Goal: Navigation & Orientation: Find specific page/section

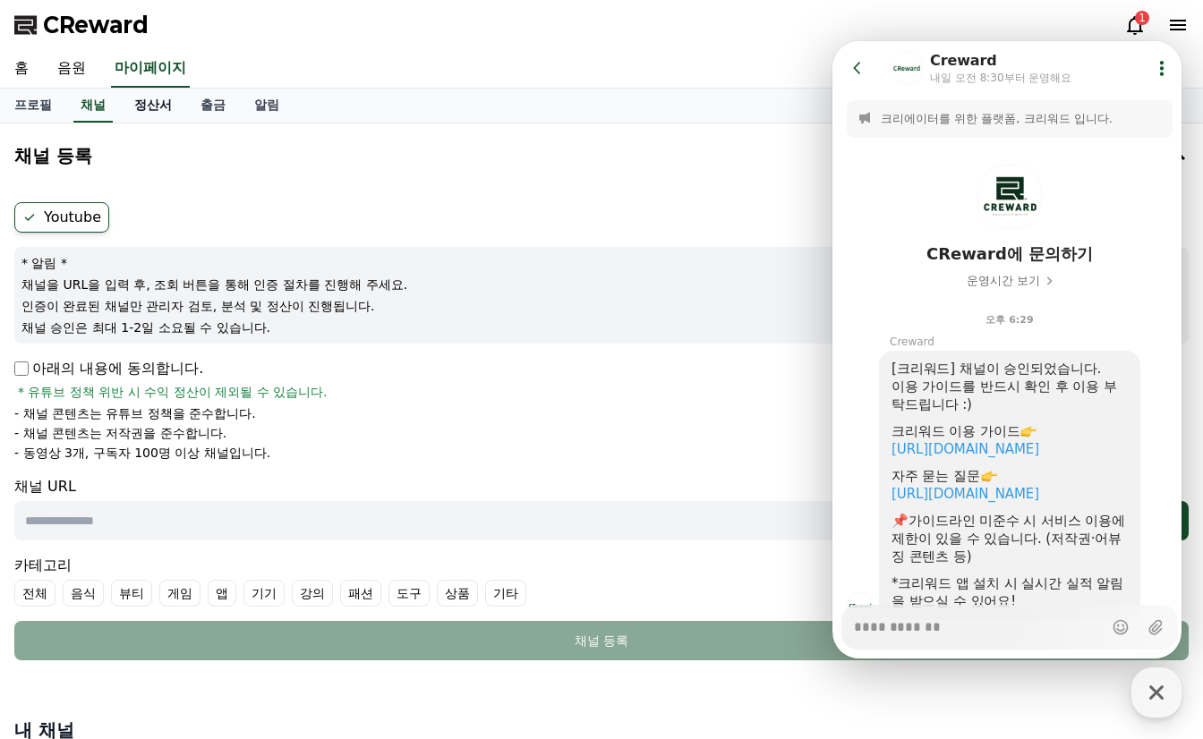
click at [153, 112] on link "정산서" at bounding box center [153, 106] width 66 height 34
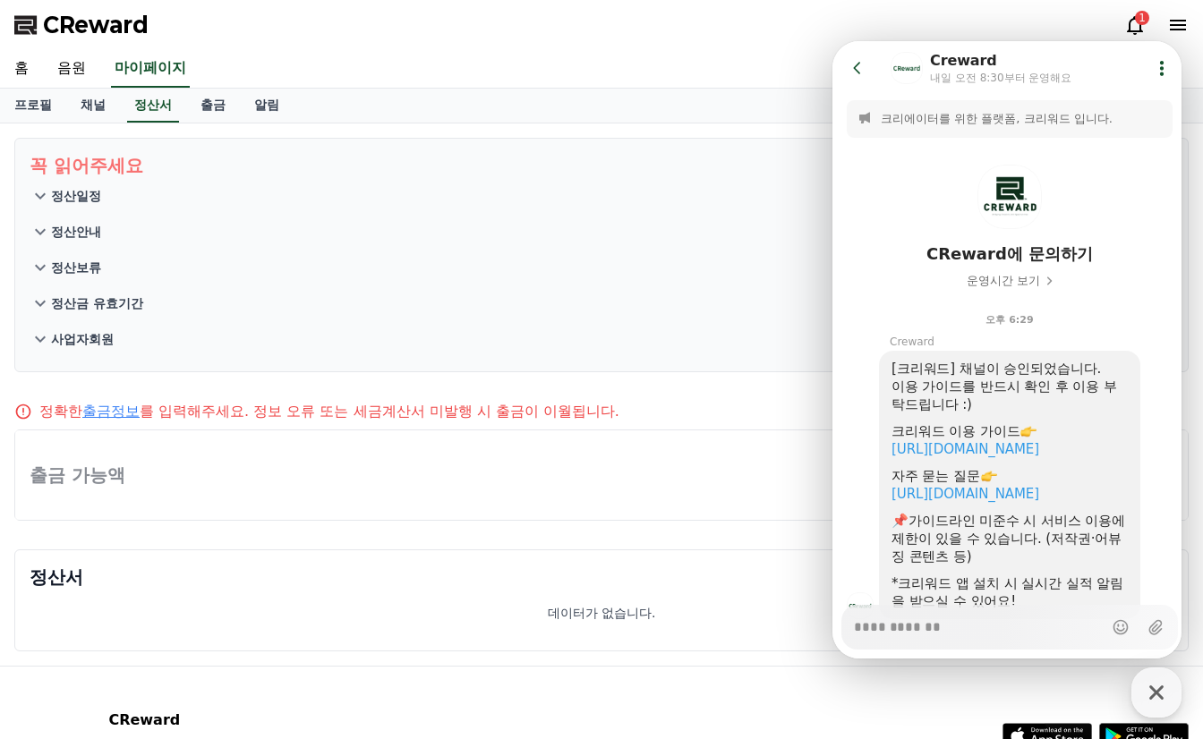
click at [772, 79] on div "홈 음원 마이페이지" at bounding box center [601, 69] width 1203 height 38
drag, startPoint x: 799, startPoint y: 79, endPoint x: 824, endPoint y: 107, distance: 37.4
click at [801, 81] on div "홈 음원 마이페이지" at bounding box center [601, 69] width 1203 height 38
click at [849, 76] on icon at bounding box center [858, 68] width 18 height 18
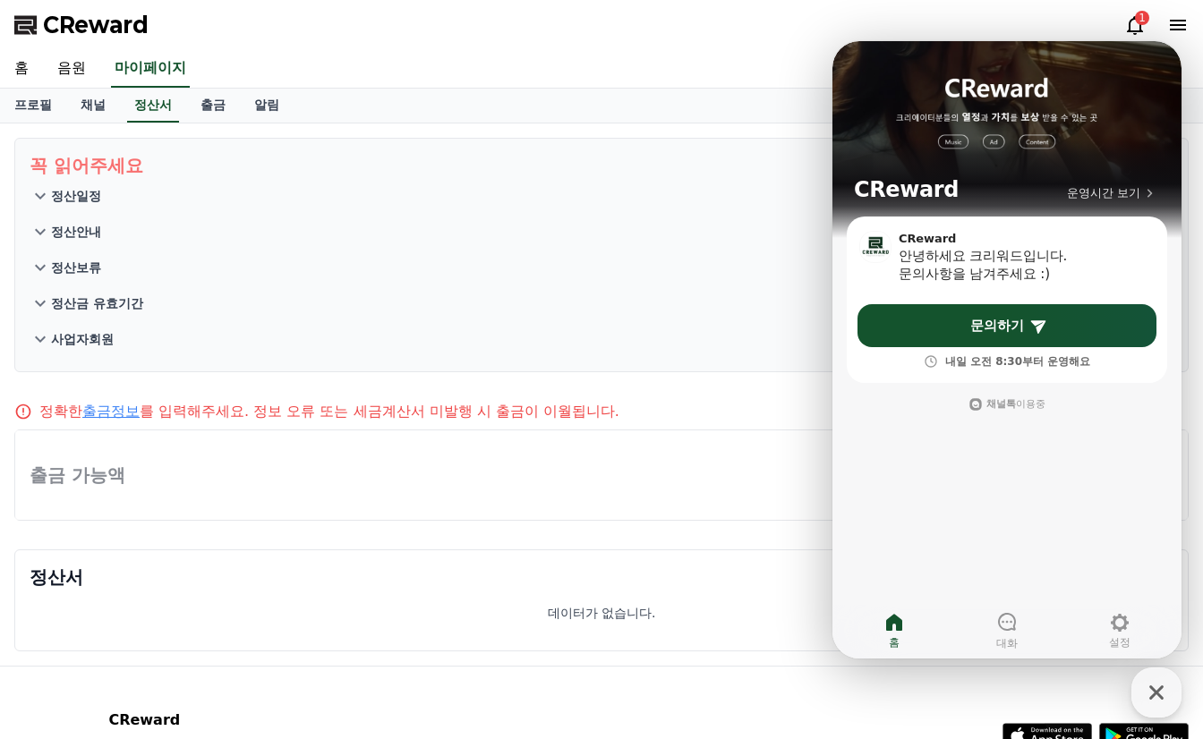
drag, startPoint x: 788, startPoint y: 144, endPoint x: 9, endPoint y: 47, distance: 784.8
click at [788, 144] on section "꼭 읽어주세요 정산일정 정산안내 정산보류 정산금 유효기간 사업자회원" at bounding box center [601, 255] width 1175 height 235
click at [781, 223] on button "정산안내" at bounding box center [602, 232] width 1144 height 36
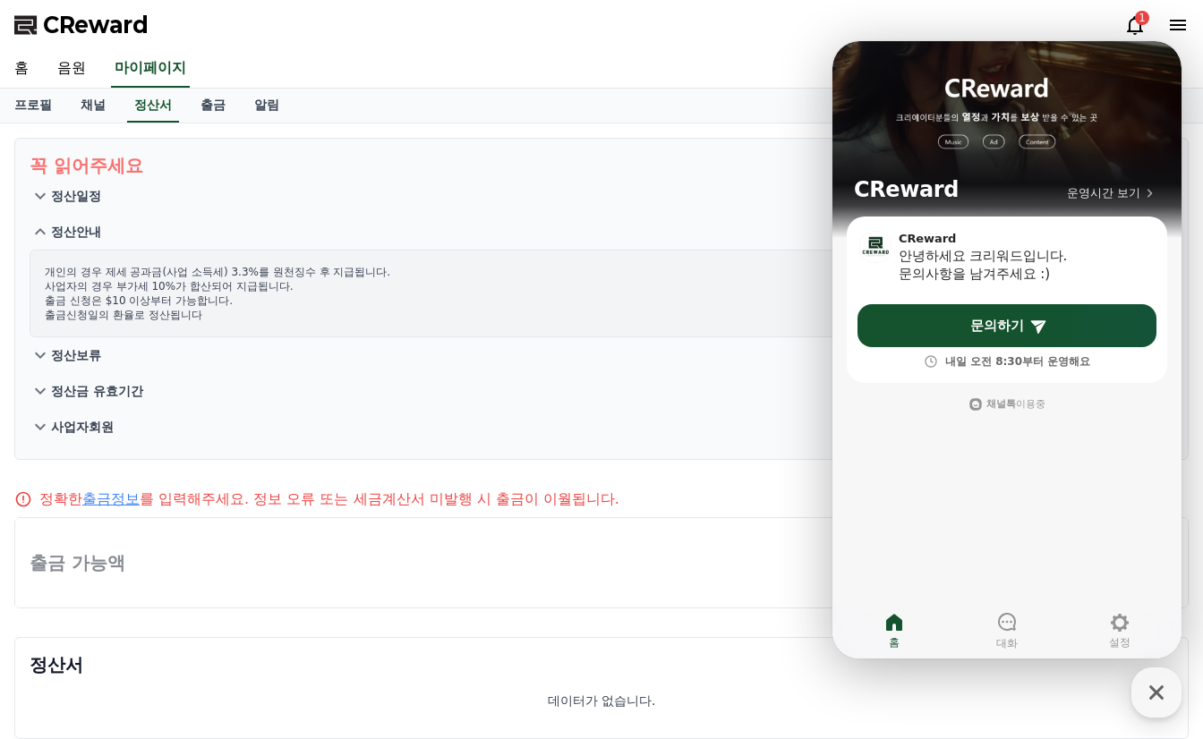
click at [1134, 22] on icon at bounding box center [1134, 24] width 21 height 21
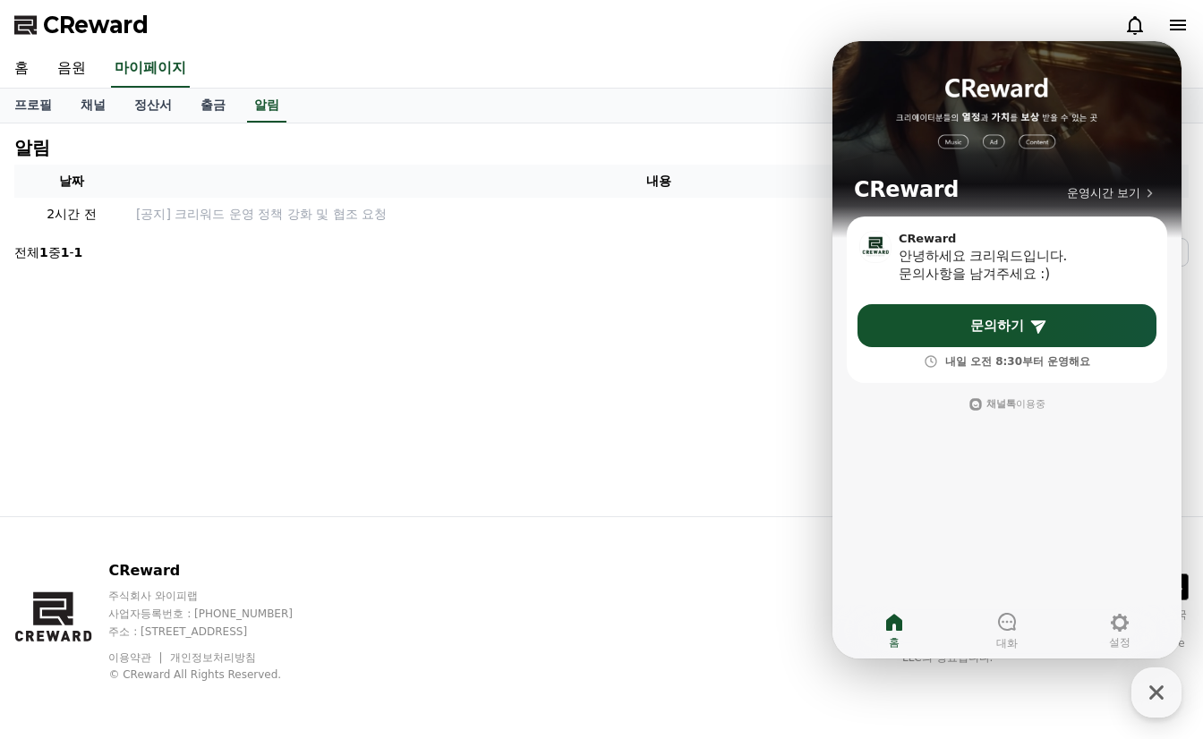
click at [1134, 21] on icon at bounding box center [1134, 24] width 21 height 21
click at [1198, 20] on div "CReward" at bounding box center [601, 25] width 1203 height 50
click at [1174, 26] on icon at bounding box center [1177, 24] width 21 height 21
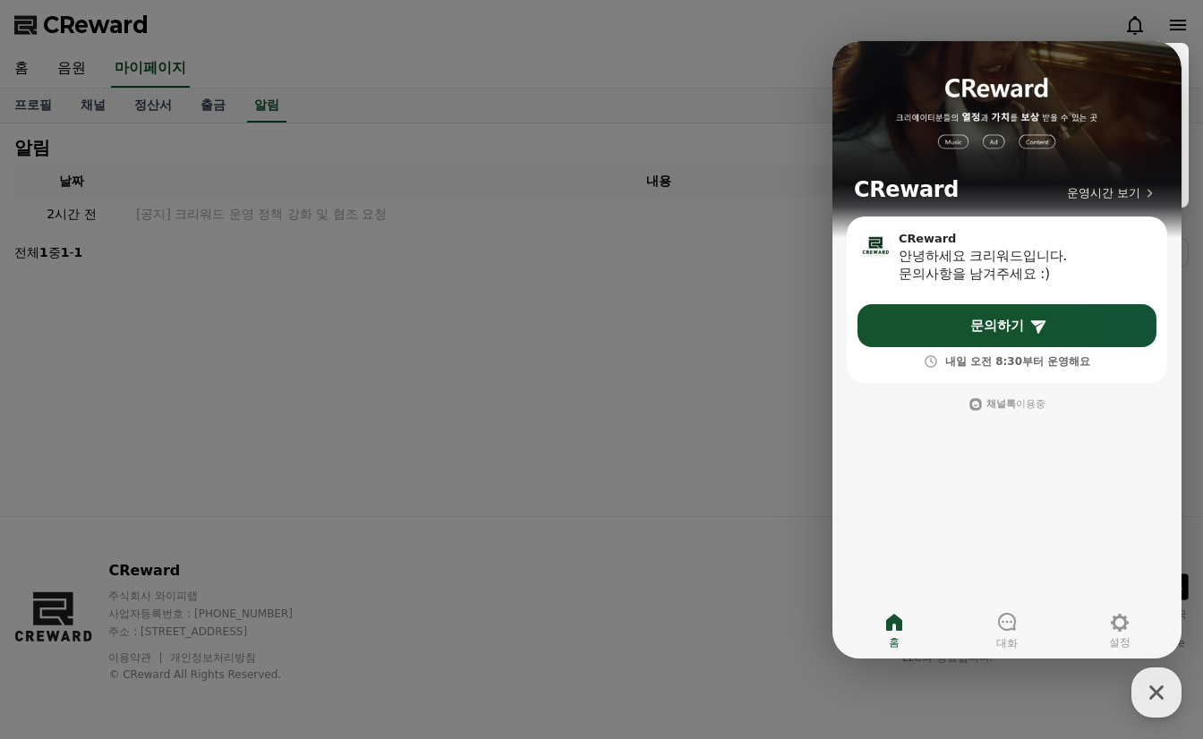
click at [1174, 26] on button "close" at bounding box center [601, 369] width 1203 height 739
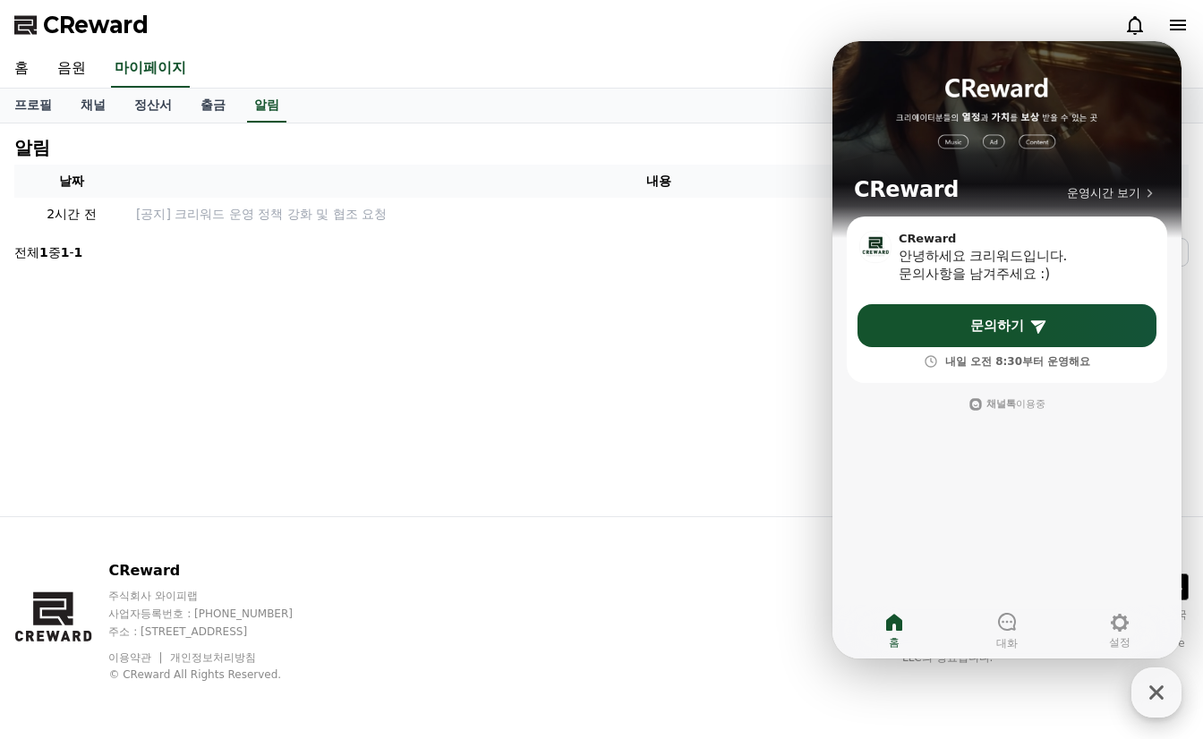
click at [1135, 692] on div "button" at bounding box center [1157, 693] width 50 height 50
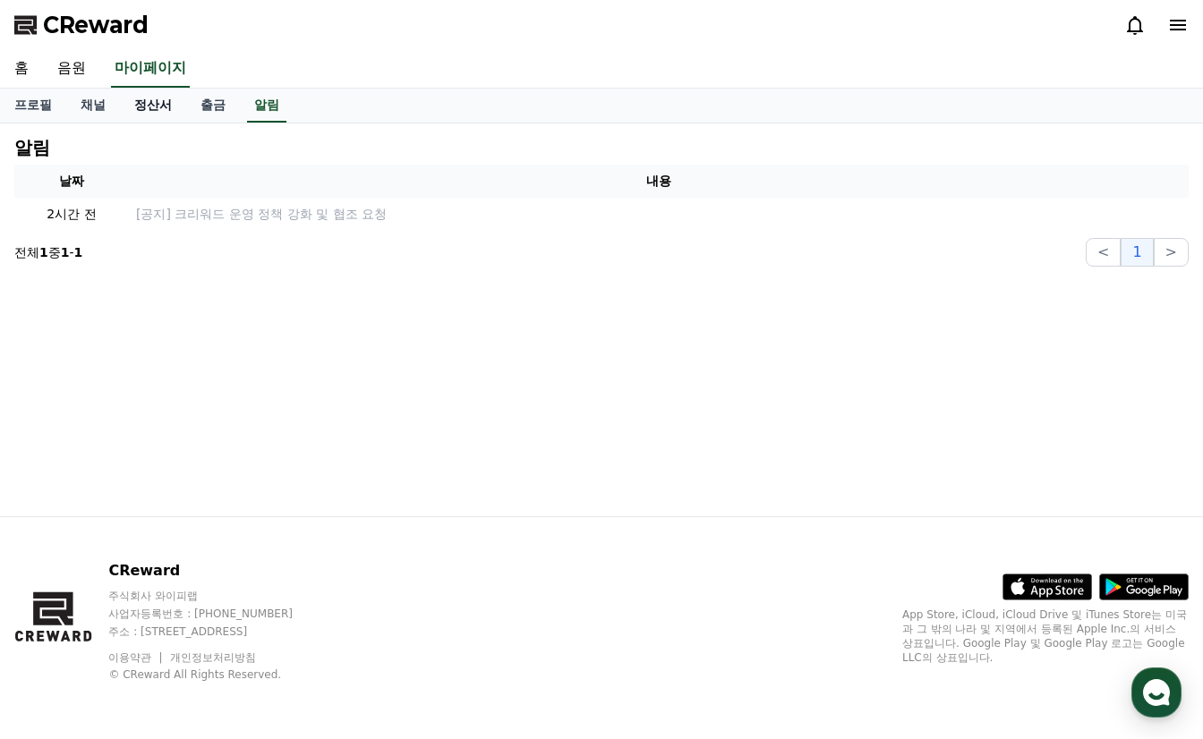
click at [160, 108] on link "정산서" at bounding box center [153, 106] width 66 height 34
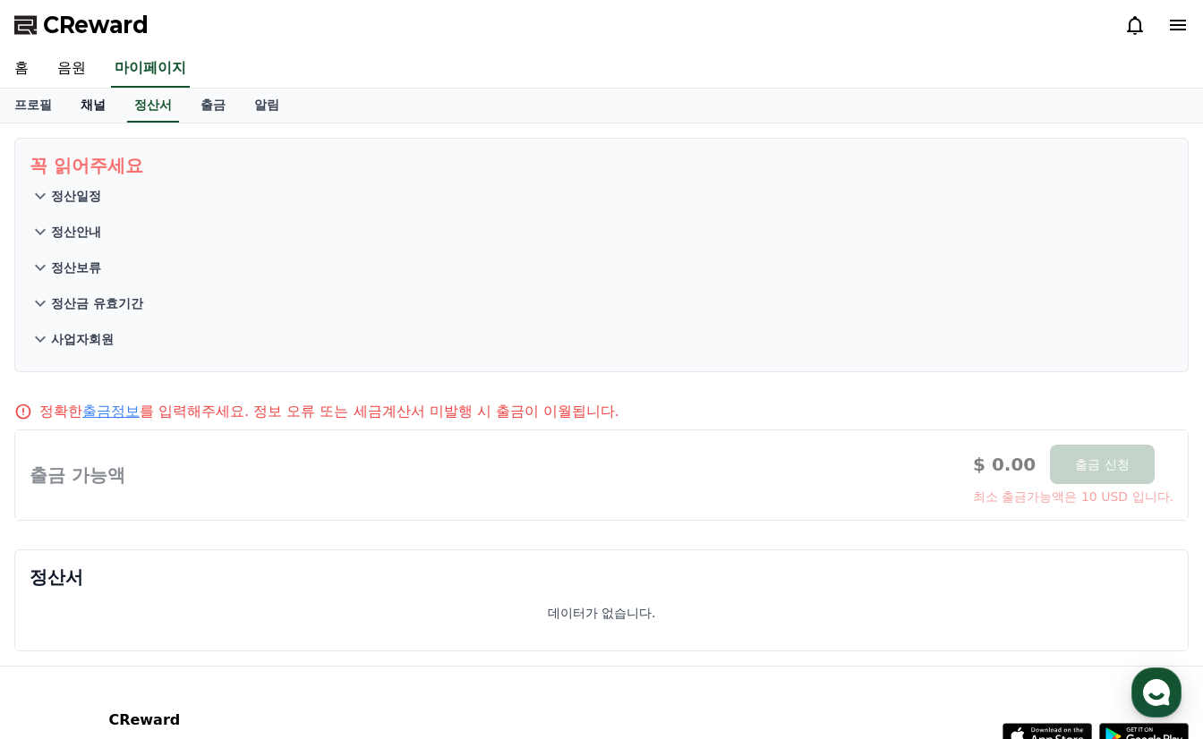
click at [92, 110] on link "채널" at bounding box center [93, 106] width 54 height 34
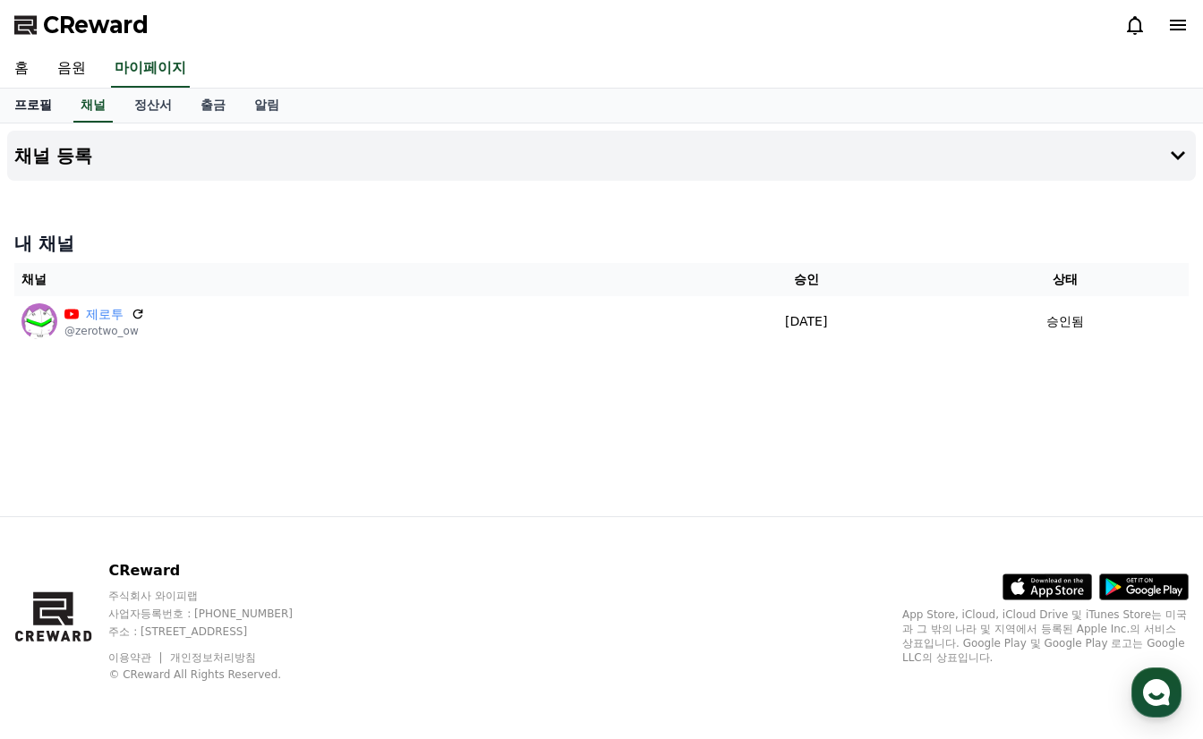
click at [30, 110] on link "프로필" at bounding box center [33, 106] width 66 height 34
select select "**********"
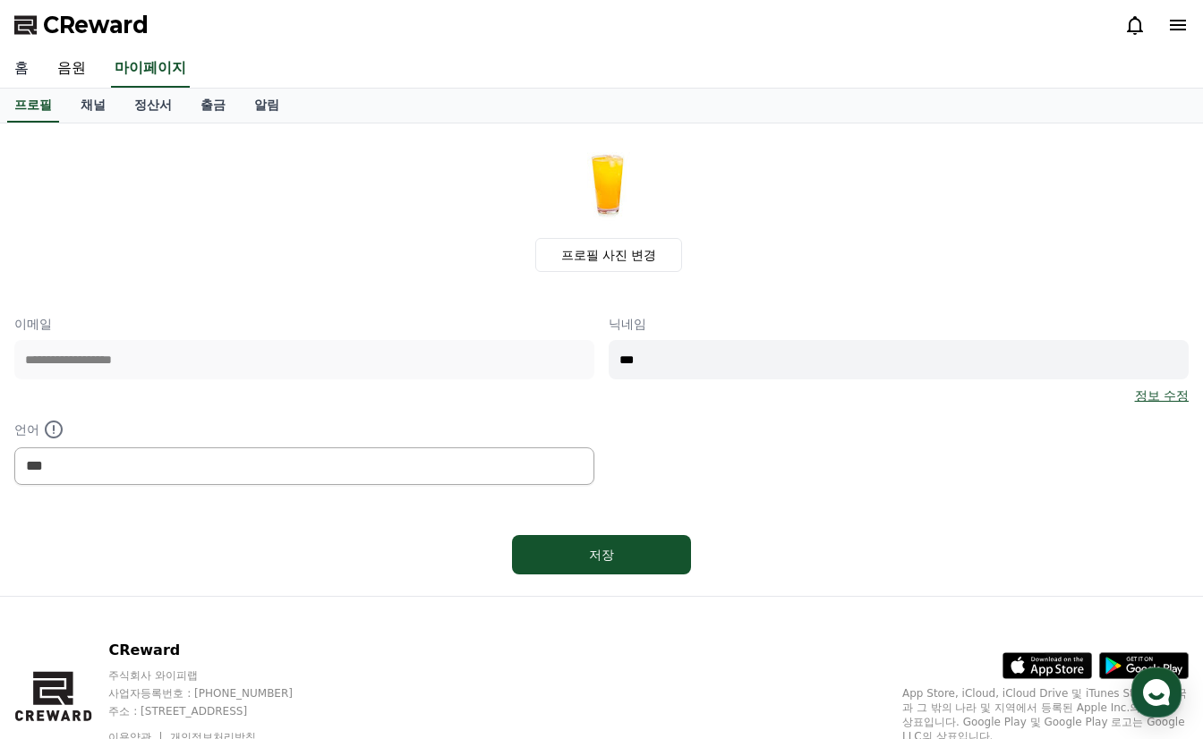
click at [19, 73] on link "홈" at bounding box center [21, 69] width 43 height 38
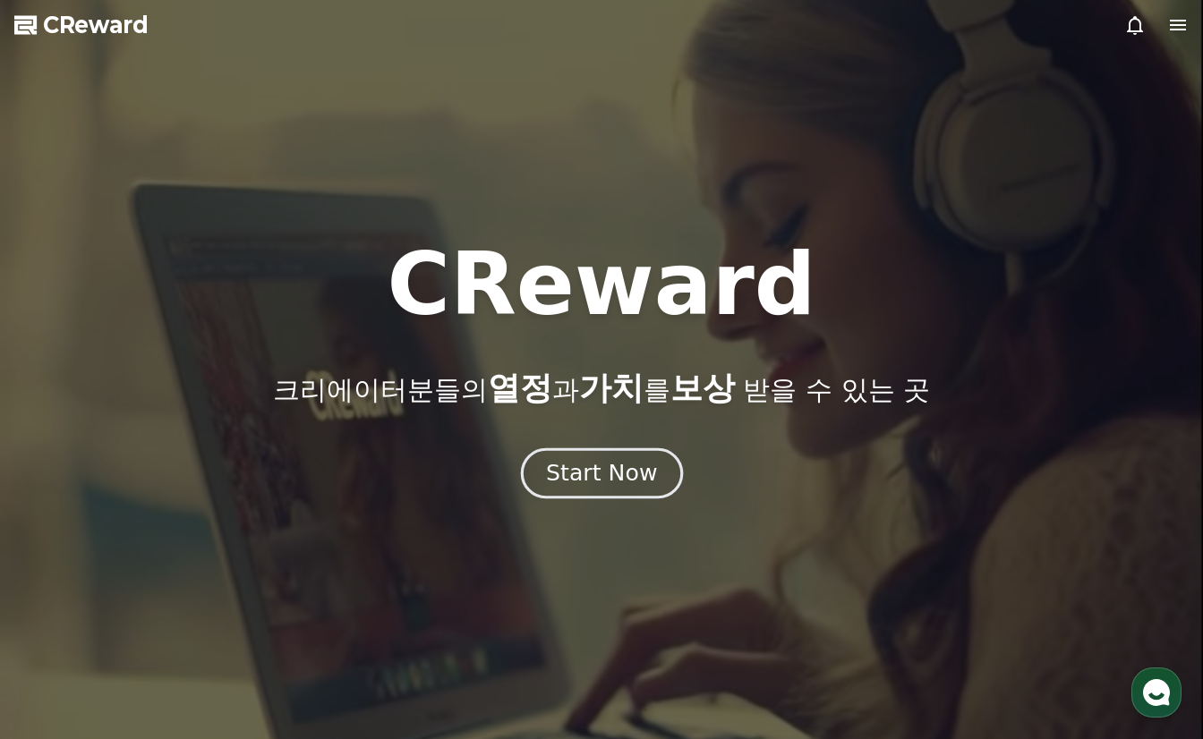
click at [601, 483] on div "Start Now" at bounding box center [601, 473] width 111 height 30
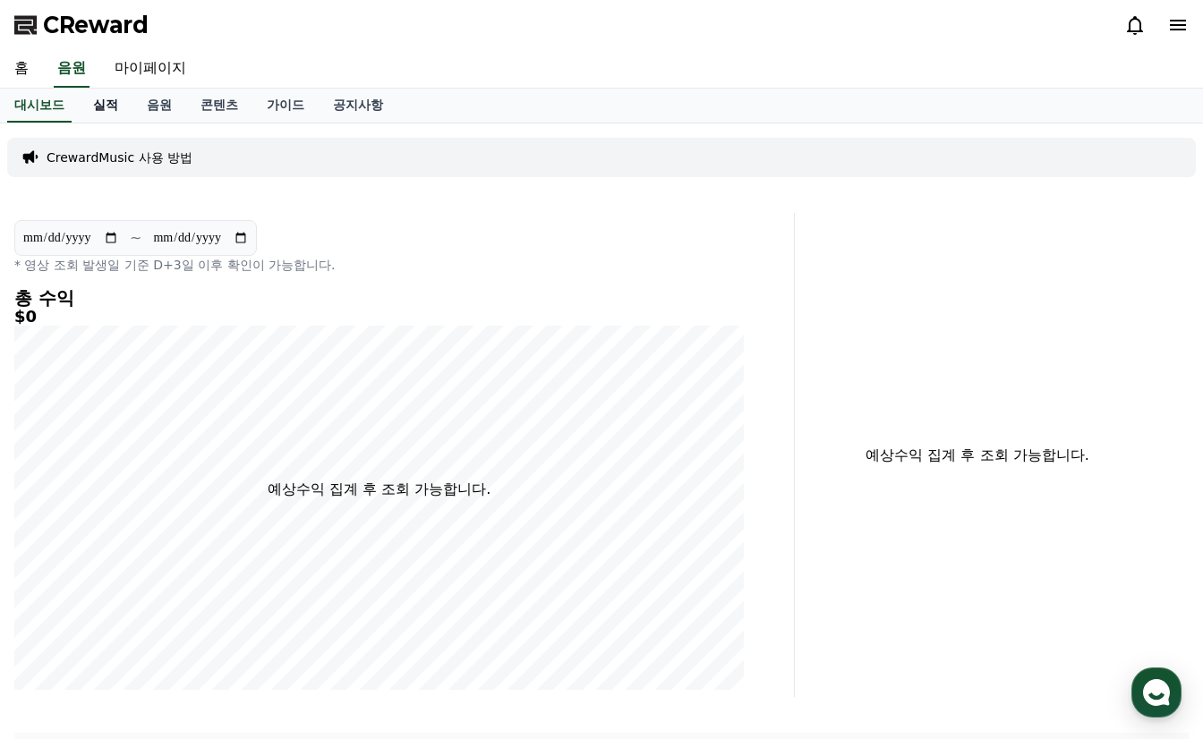
click at [124, 109] on link "실적" at bounding box center [106, 106] width 54 height 34
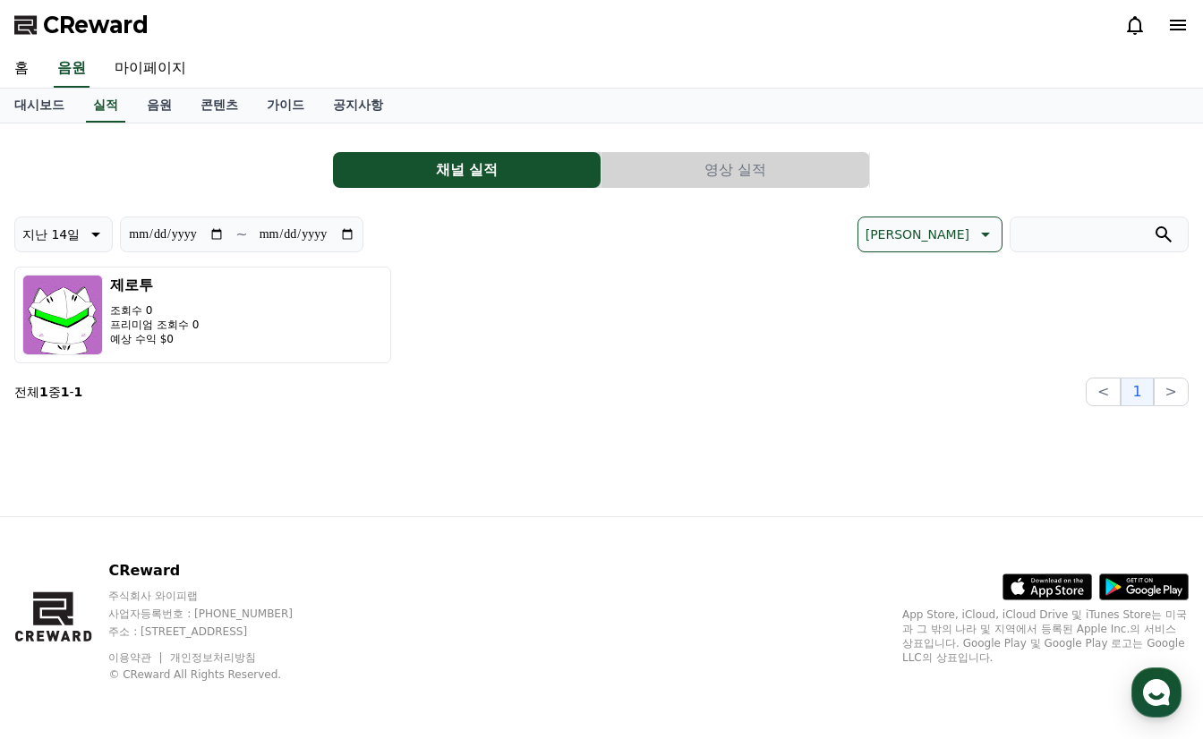
click at [688, 167] on button "영상 실적" at bounding box center [736, 170] width 268 height 36
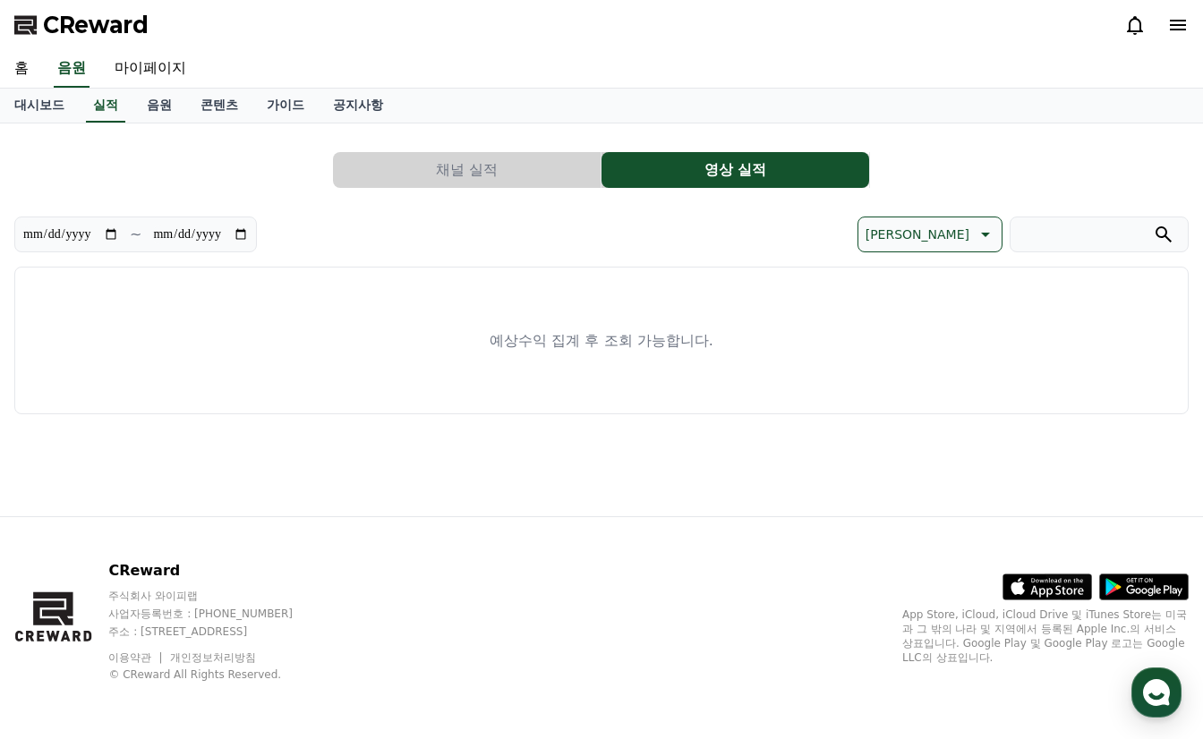
click at [513, 169] on button "채널 실적" at bounding box center [467, 170] width 268 height 36
